Goal: Information Seeking & Learning: Learn about a topic

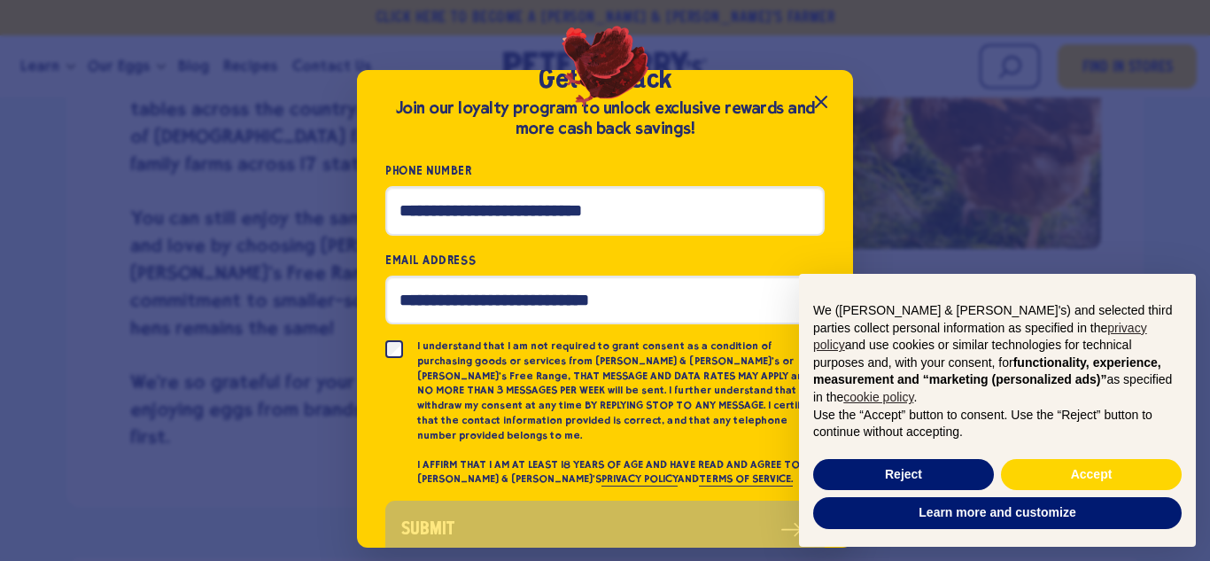
scroll to position [73, 0]
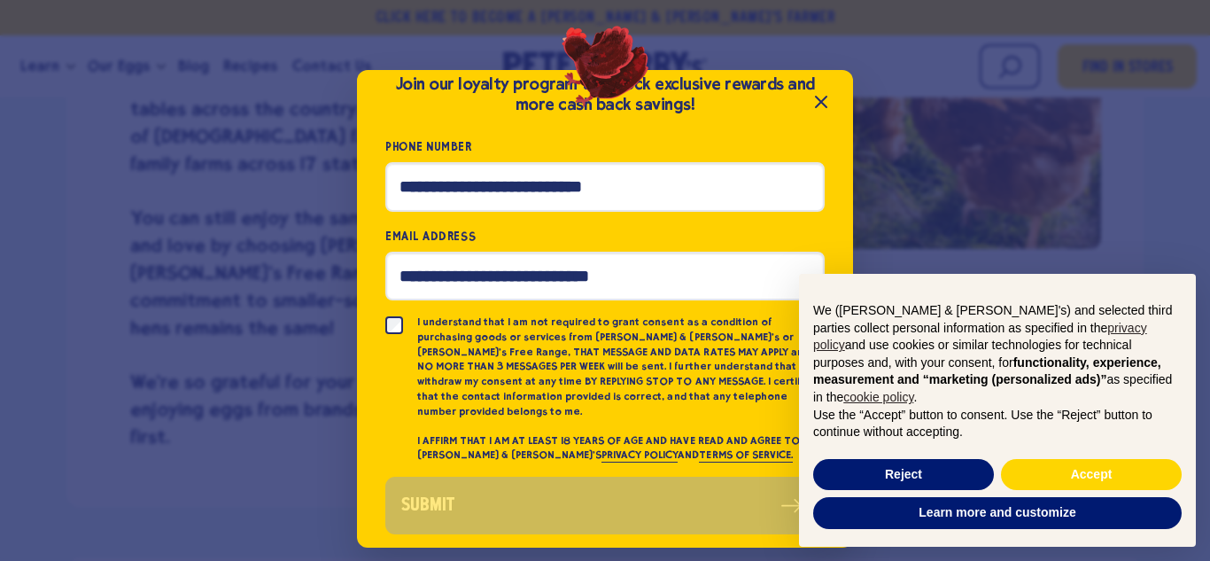
click at [819, 98] on icon "Close popup" at bounding box center [820, 101] width 21 height 21
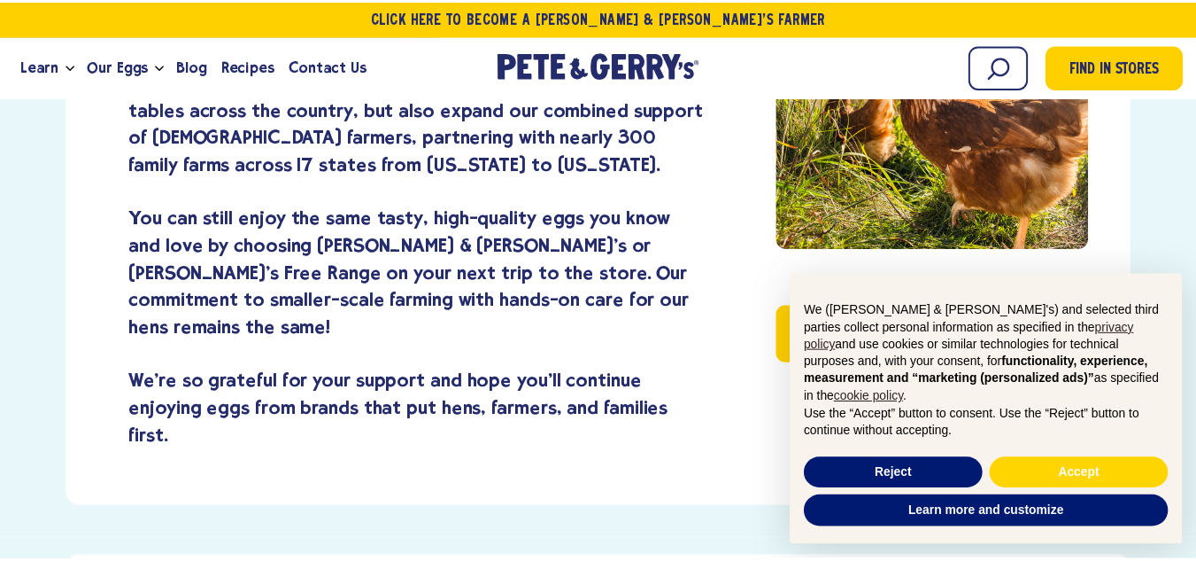
scroll to position [708, 0]
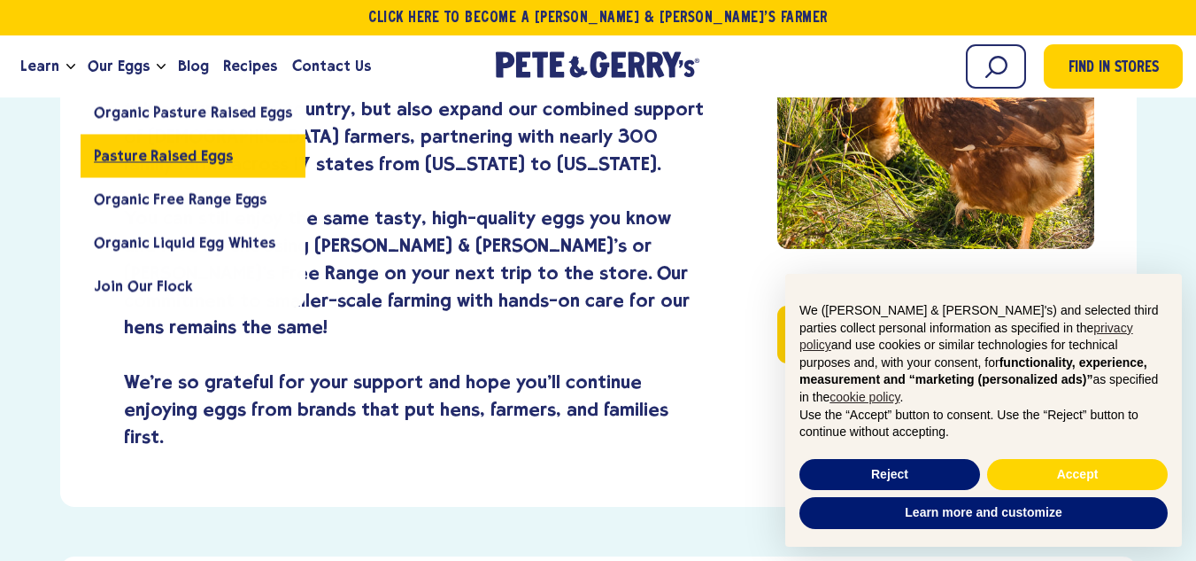
click at [151, 153] on span "Pasture Raised Eggs" at bounding box center [163, 155] width 138 height 17
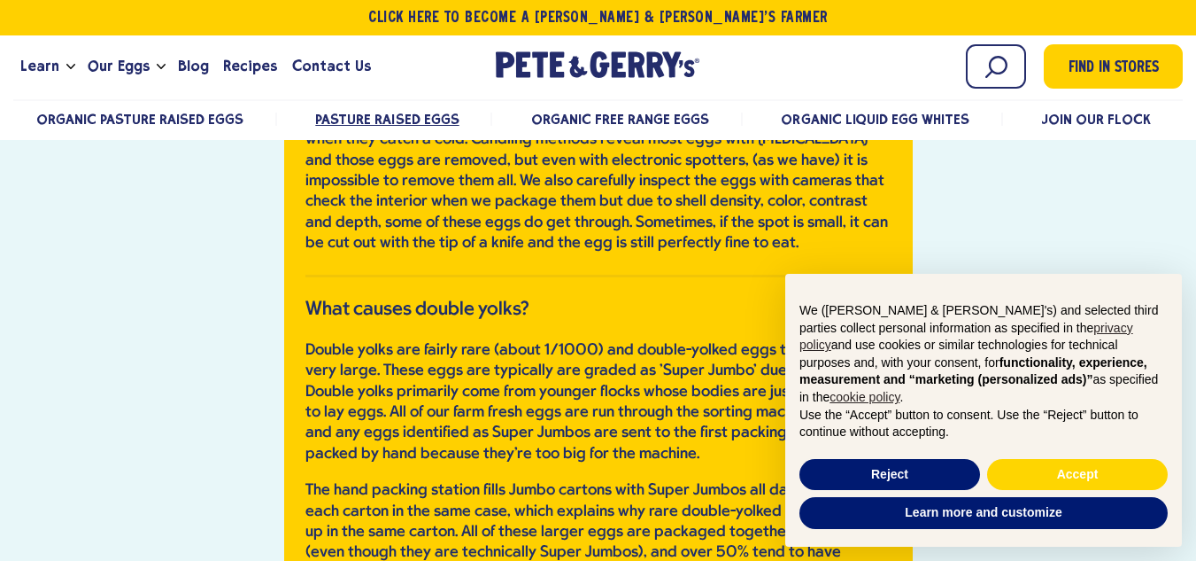
scroll to position [5313, 0]
